Goal: Task Accomplishment & Management: Manage account settings

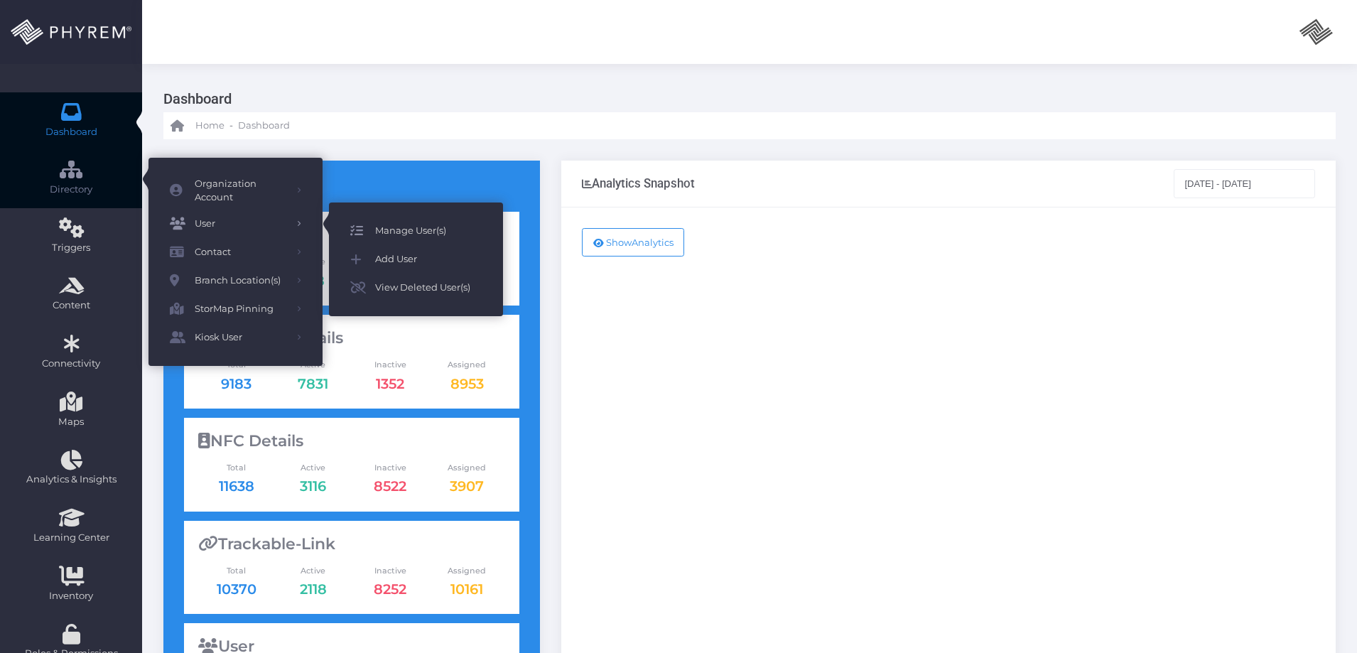
click at [397, 230] on span "Manage User(s)" at bounding box center [428, 231] width 107 height 18
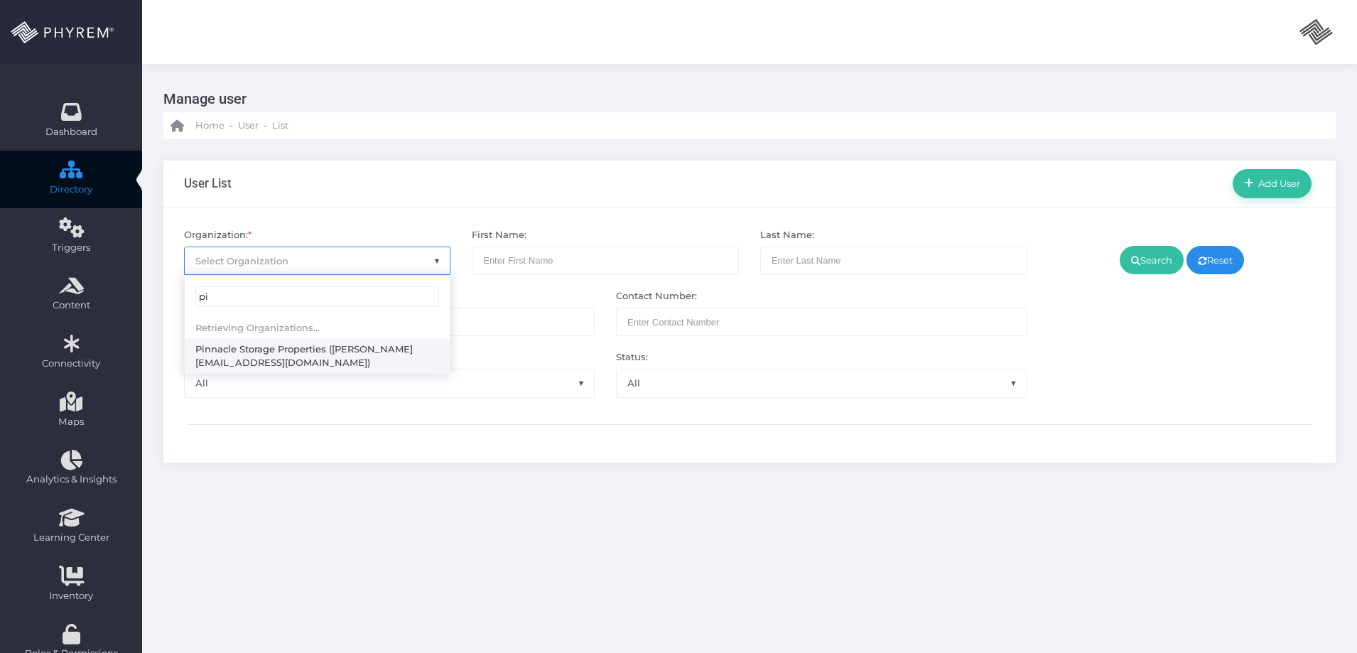
type input "p"
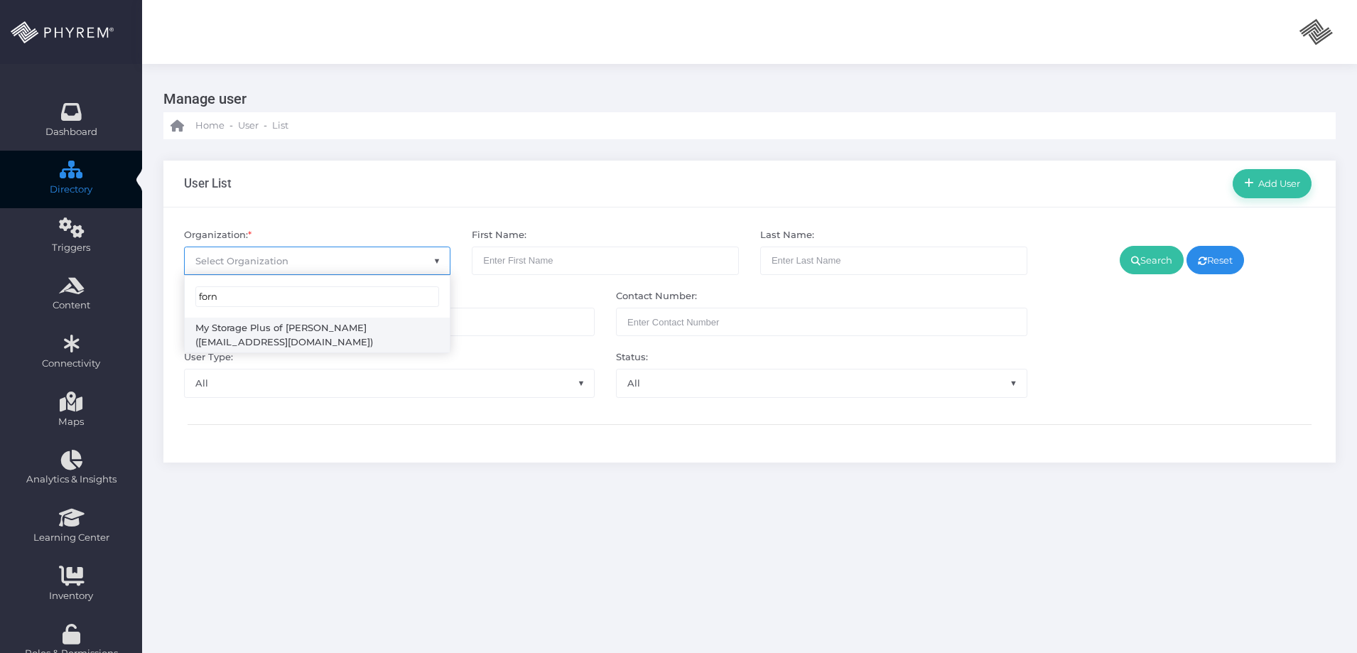
type input "forn"
select select "4807"
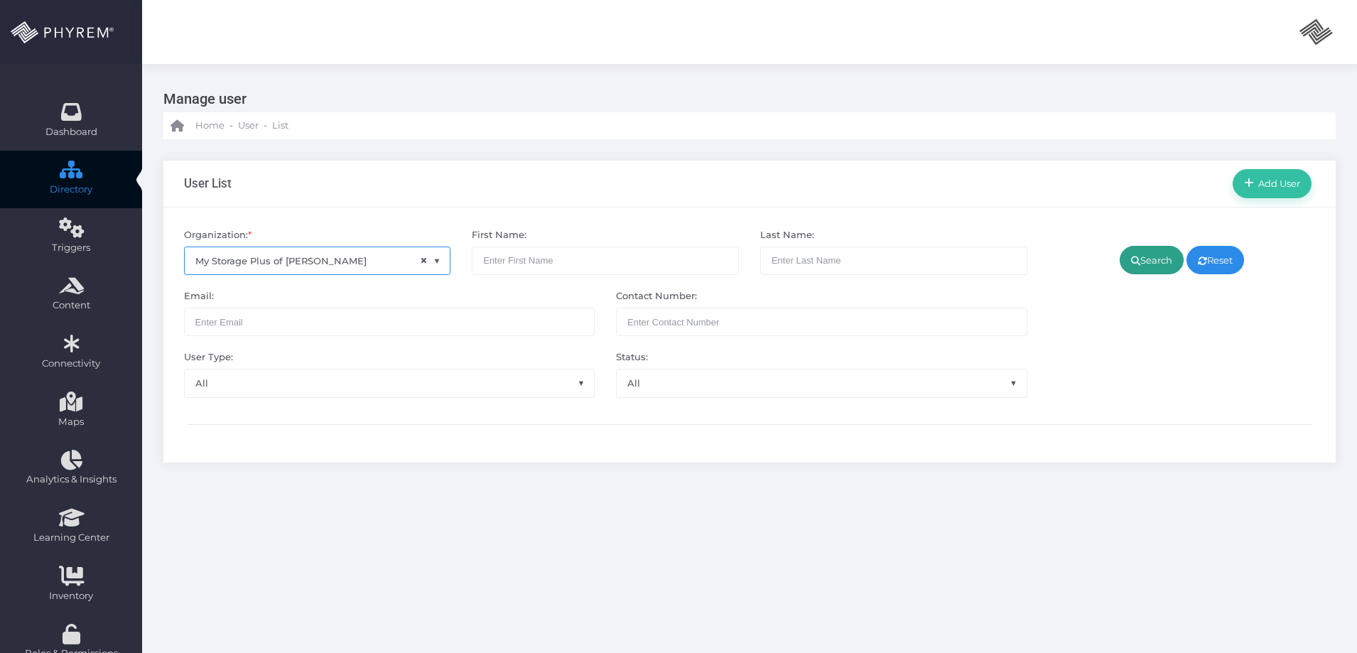
click at [1172, 250] on link "Search" at bounding box center [1152, 260] width 64 height 28
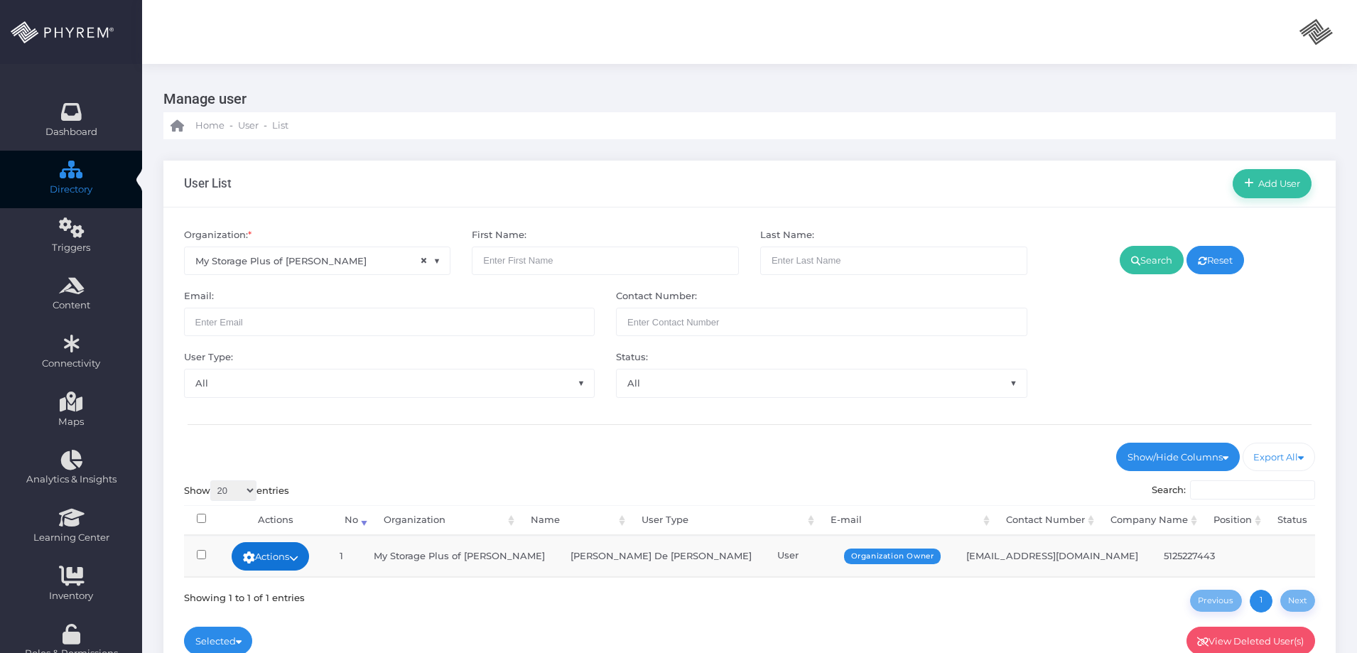
click at [310, 549] on link "Actions" at bounding box center [271, 556] width 78 height 28
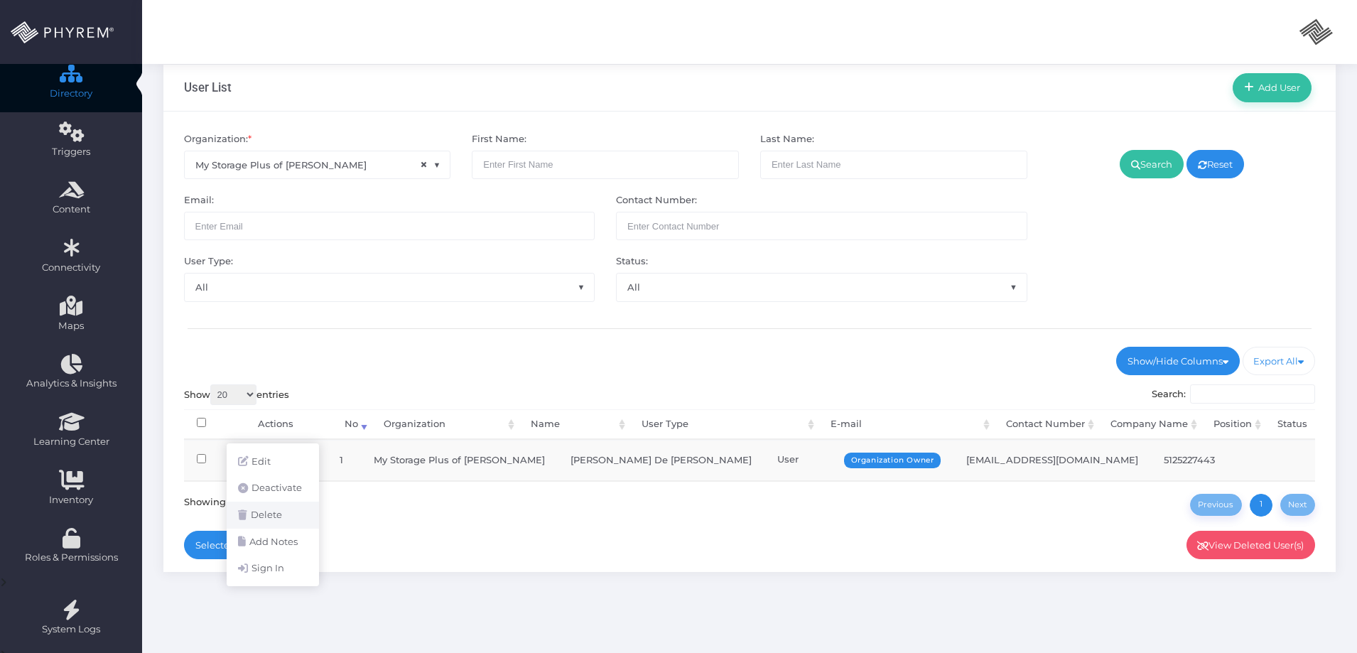
scroll to position [156, 0]
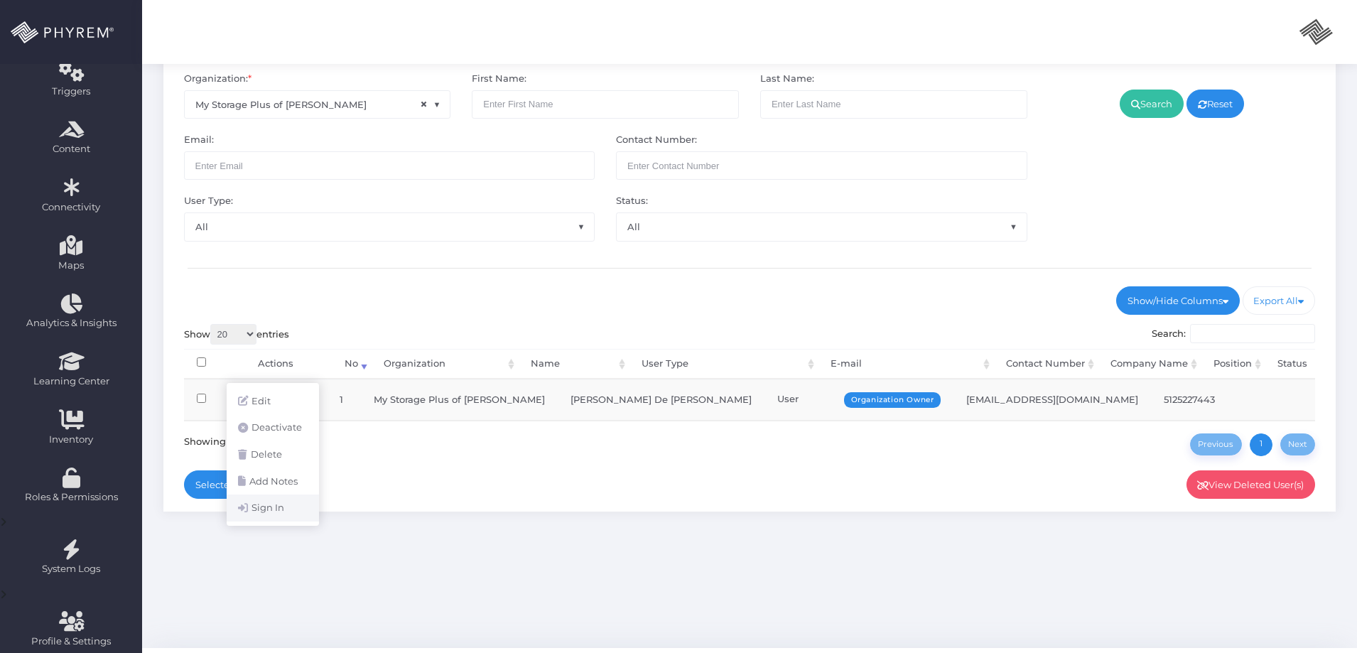
click at [276, 514] on link "Sign In" at bounding box center [273, 508] width 92 height 27
